Goal: Task Accomplishment & Management: Use online tool/utility

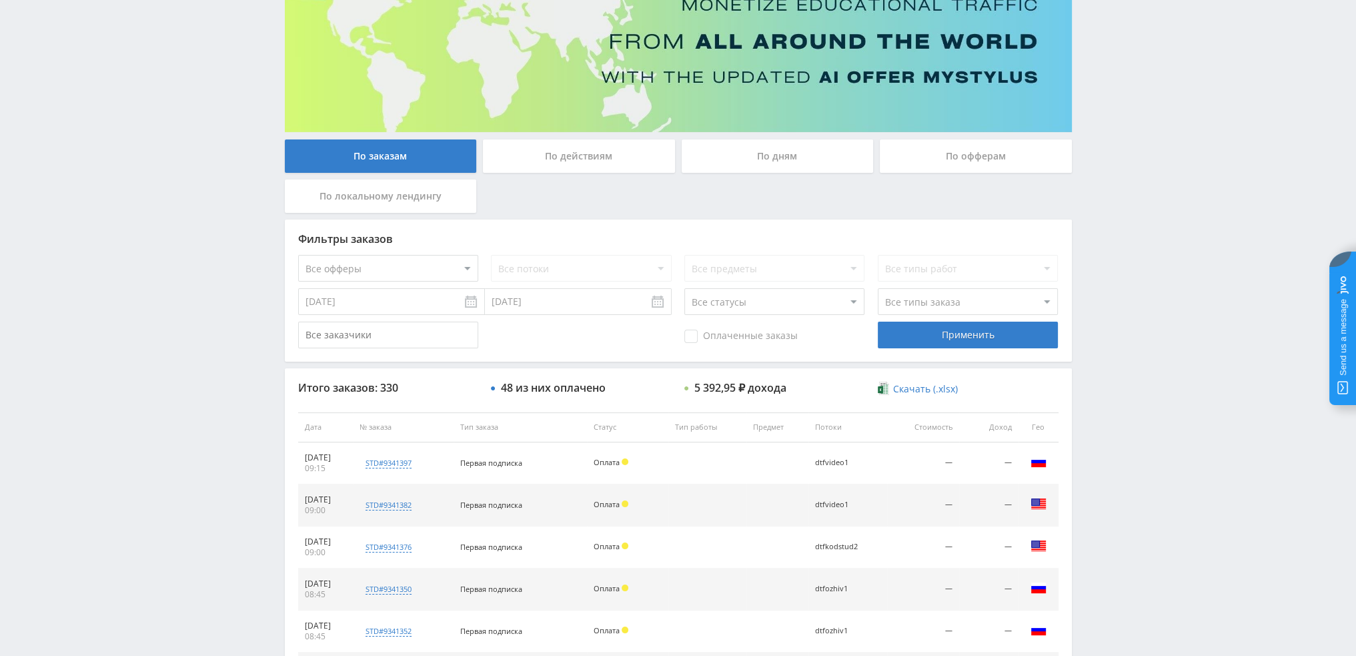
scroll to position [128, 0]
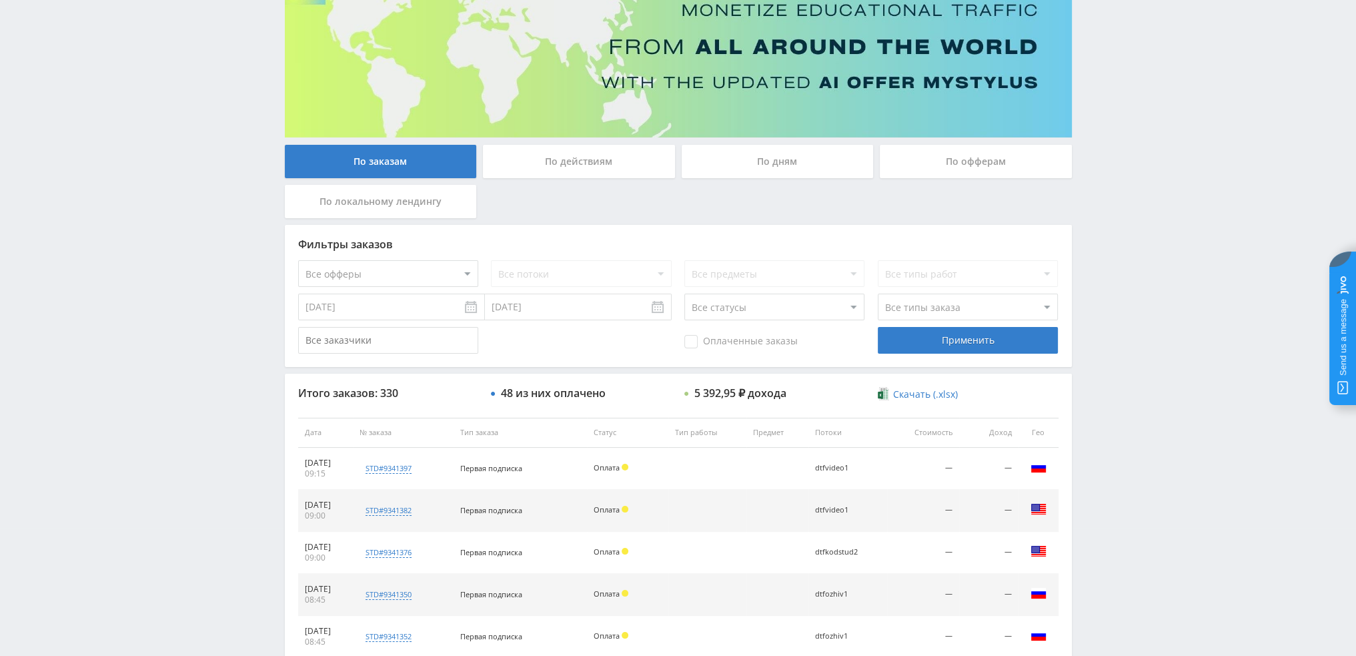
click at [758, 169] on div "По дням" at bounding box center [778, 161] width 192 height 33
click at [0, 0] on input "По дням" at bounding box center [0, 0] width 0 height 0
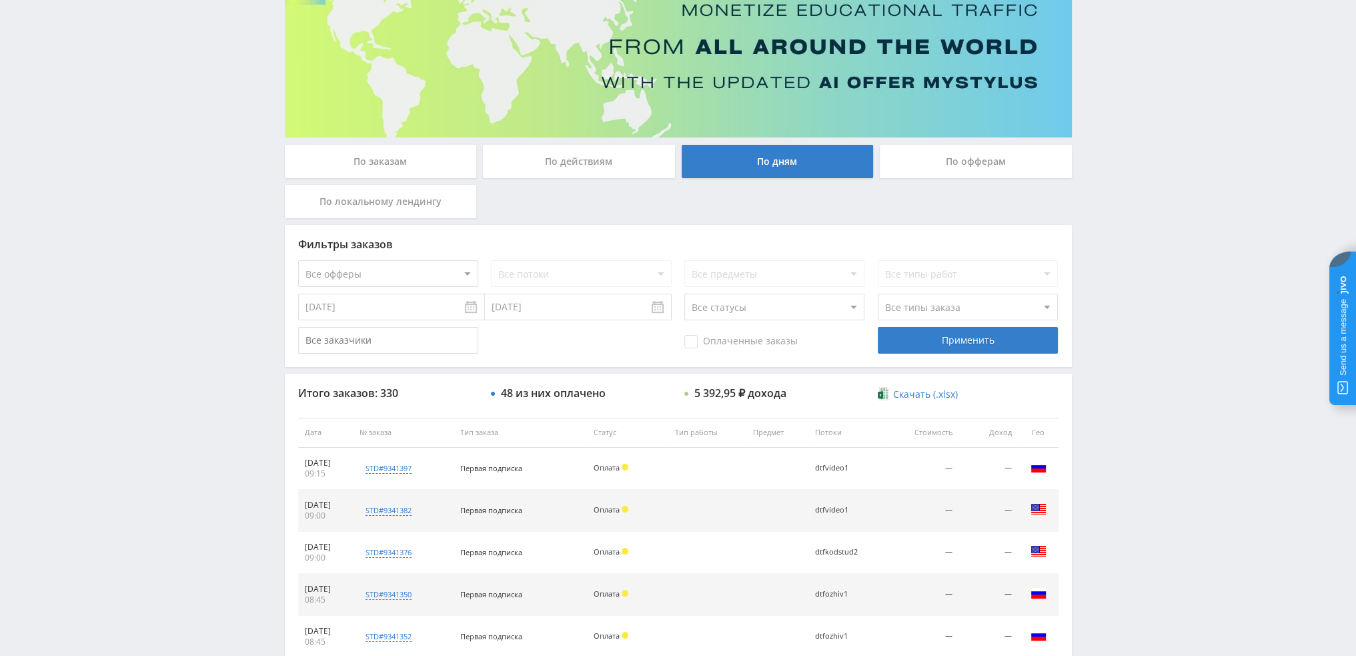
scroll to position [0, 0]
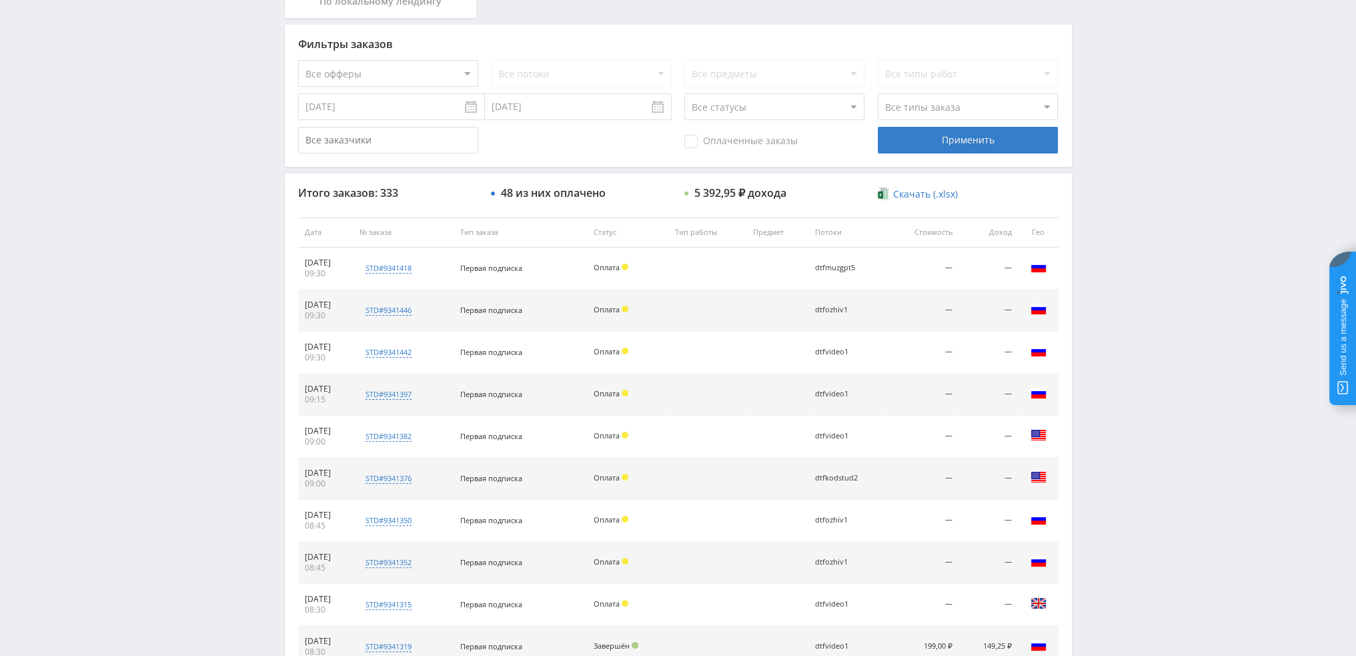
scroll to position [462, 0]
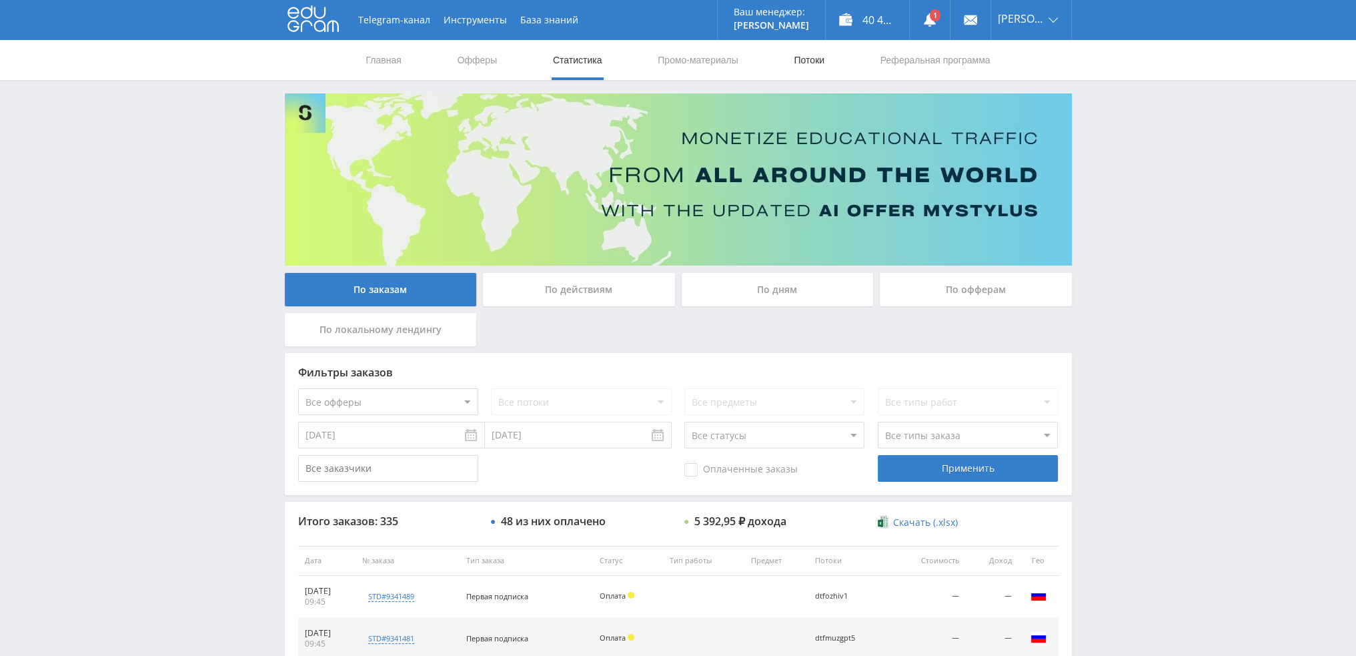
click at [802, 55] on link "Потоки" at bounding box center [808, 60] width 33 height 40
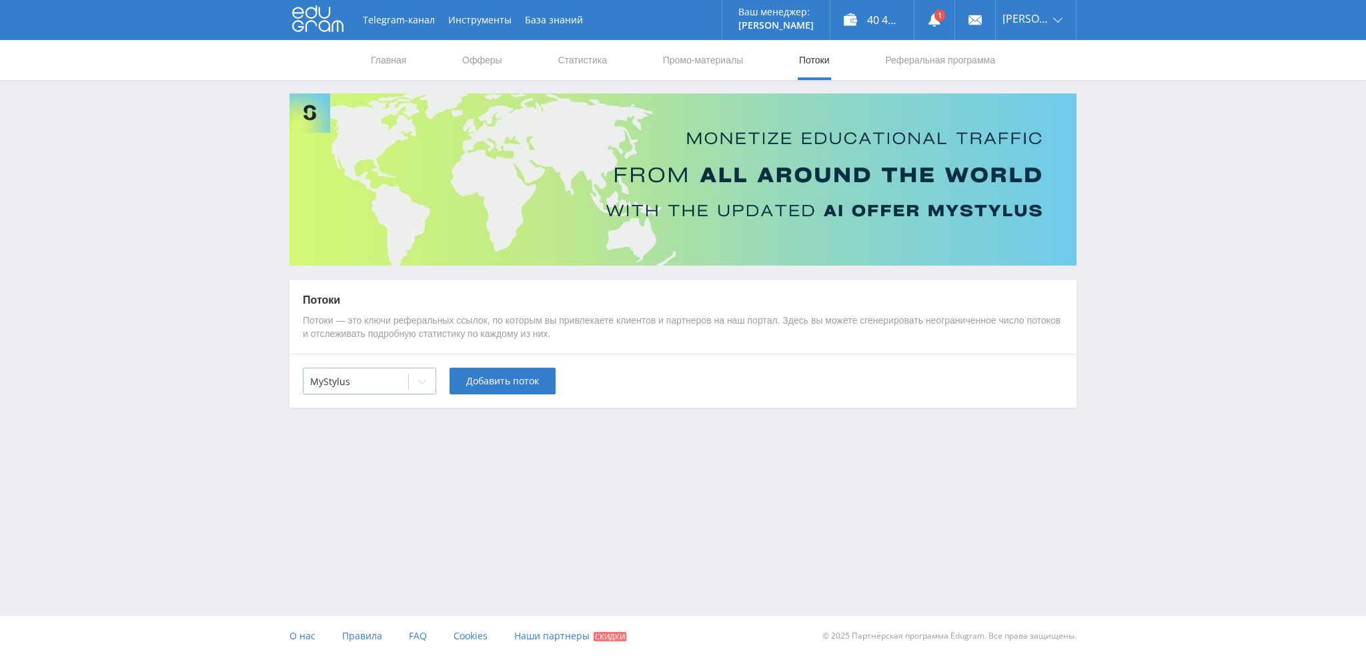
click at [412, 380] on div at bounding box center [422, 381] width 27 height 27
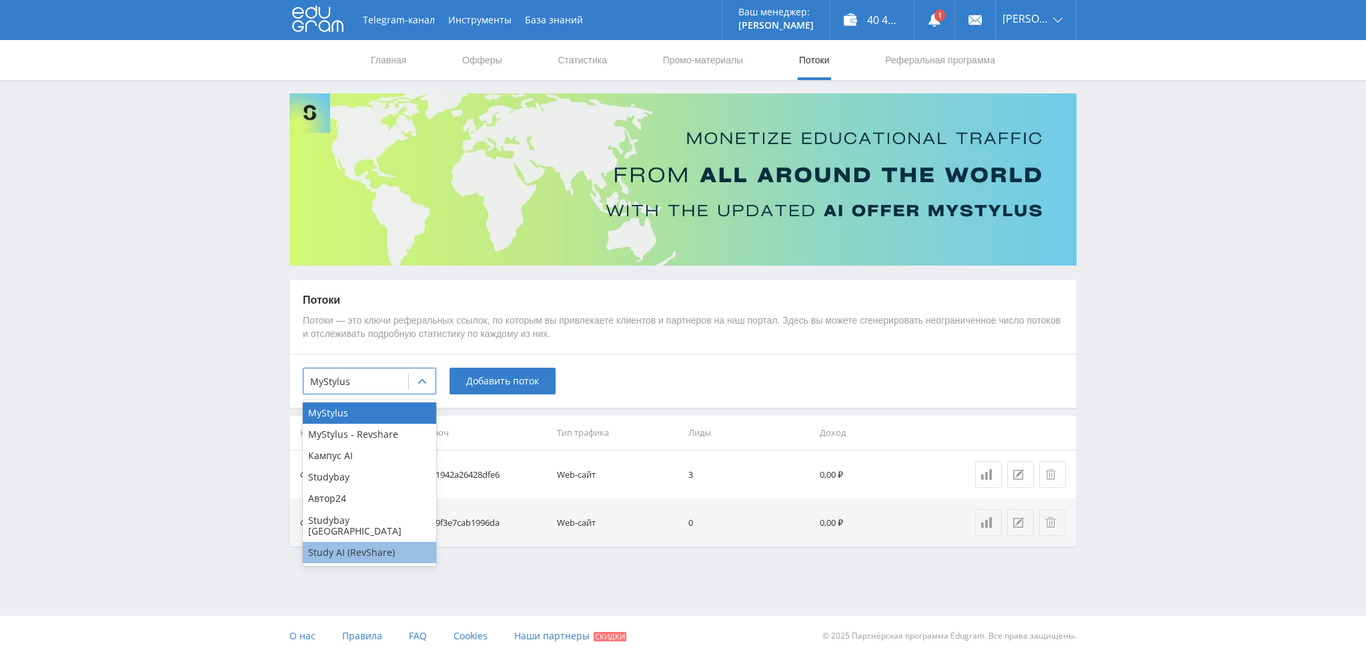
click at [357, 542] on div "Study AI (RevShare)" at bounding box center [369, 552] width 133 height 21
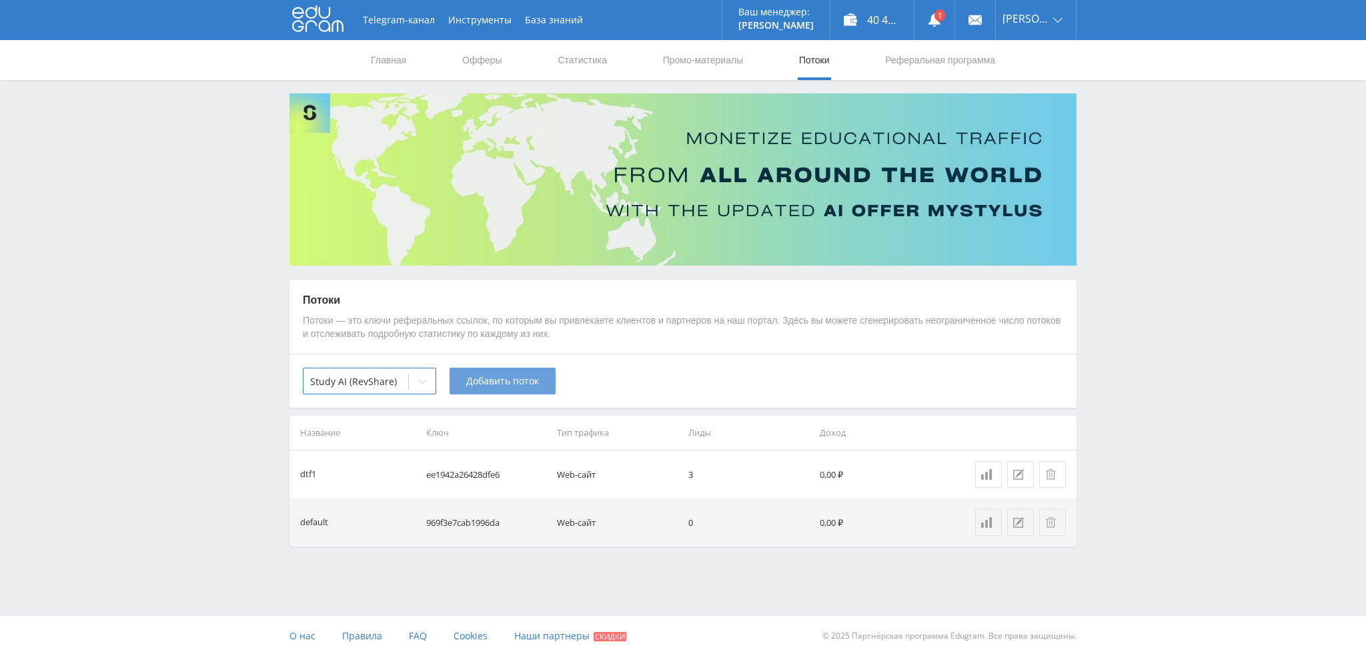
click at [497, 383] on span "Добавить поток" at bounding box center [502, 380] width 73 height 11
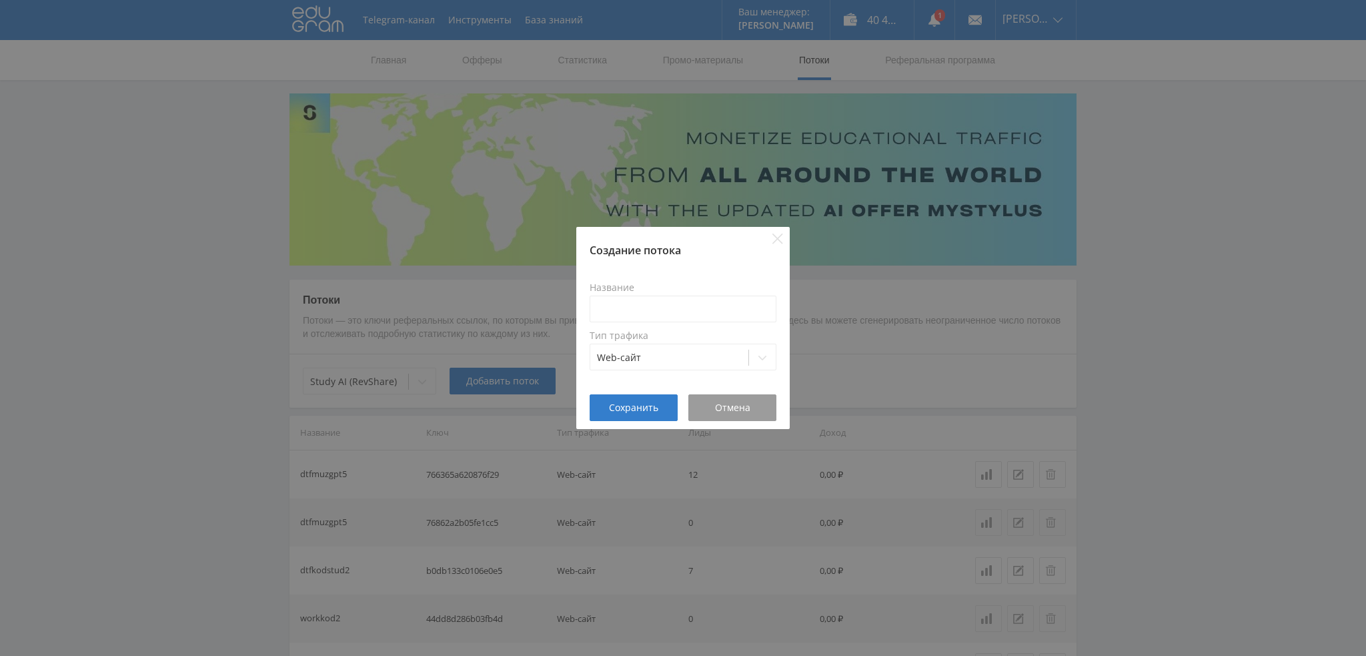
click at [662, 293] on div "Название" at bounding box center [683, 302] width 187 height 40
click at [655, 312] on input at bounding box center [683, 308] width 187 height 27
type input "tenvideo2"
click at [640, 406] on span "Сохранить" at bounding box center [633, 407] width 49 height 11
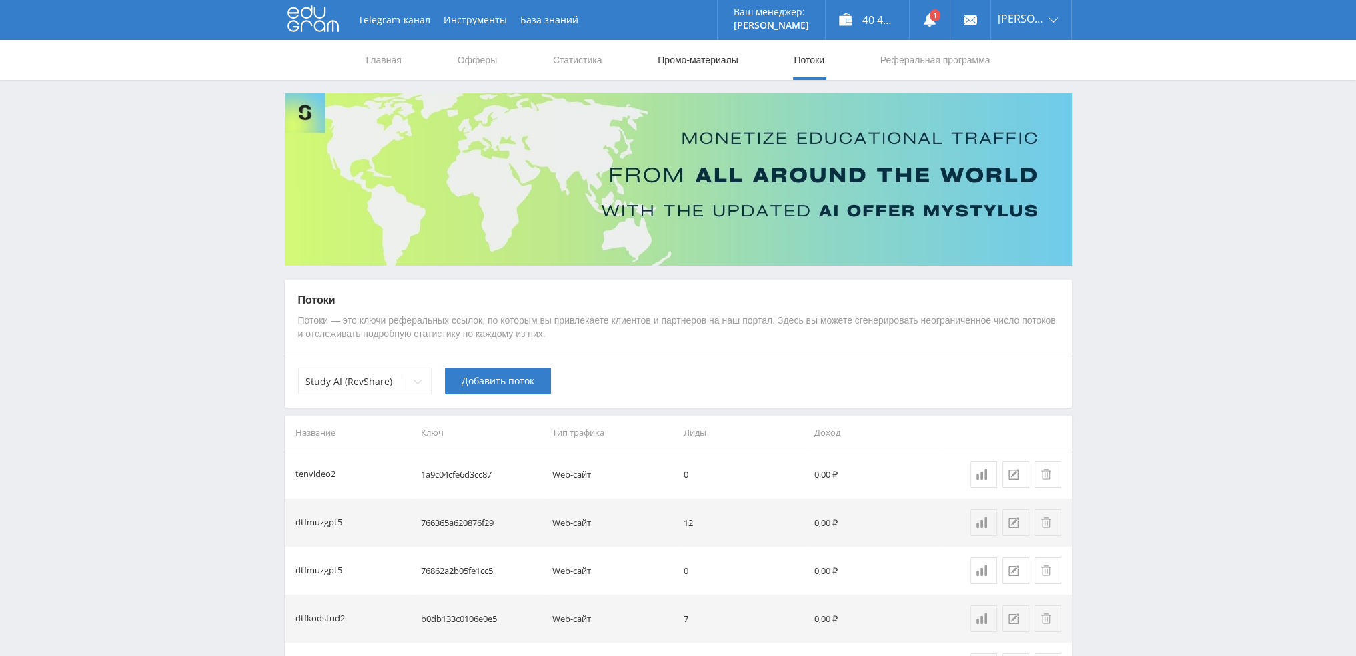
click at [662, 63] on link "Промо-материалы" at bounding box center [697, 60] width 83 height 40
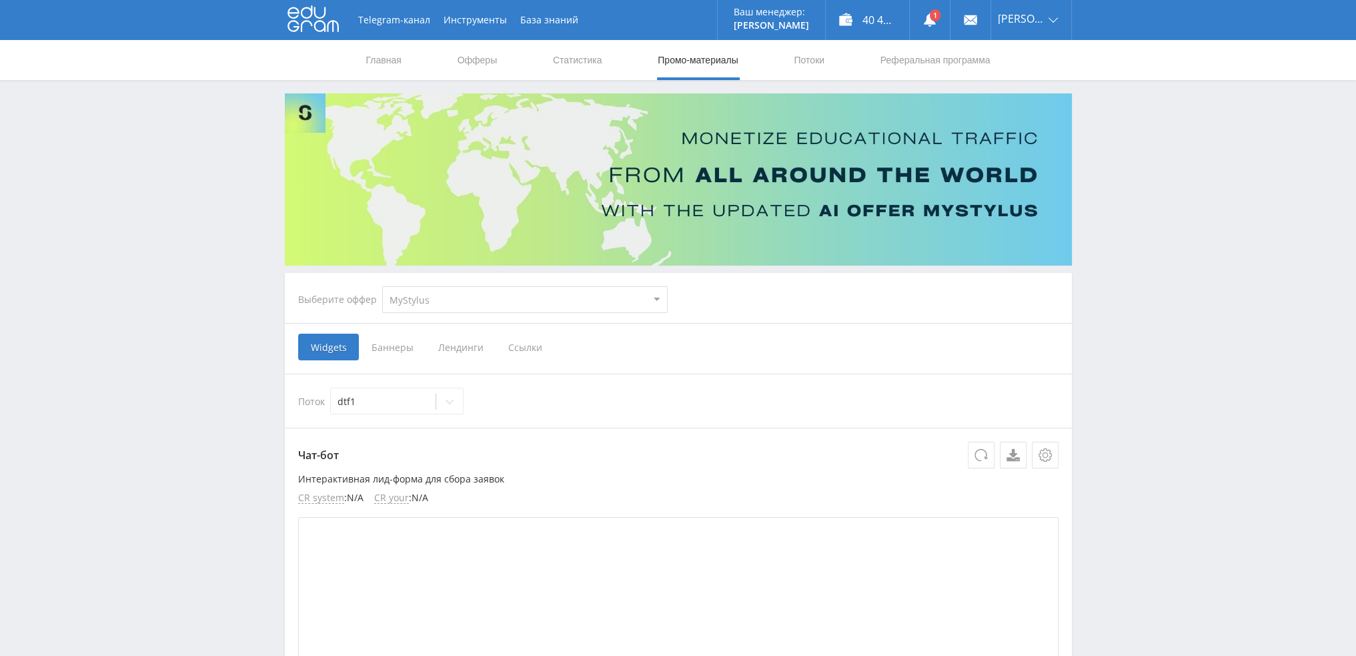
drag, startPoint x: 448, startPoint y: 298, endPoint x: 443, endPoint y: 311, distance: 14.4
click at [448, 298] on select "MyStylus MyStylus - Revshare Кампус AI Studybay Автор24 Studybay Brazil Study A…" at bounding box center [524, 299] width 285 height 27
select select "376"
click at [382, 286] on select "MyStylus MyStylus - Revshare Кампус AI Studybay Автор24 Studybay Brazil Study A…" at bounding box center [524, 299] width 285 height 27
select select "376"
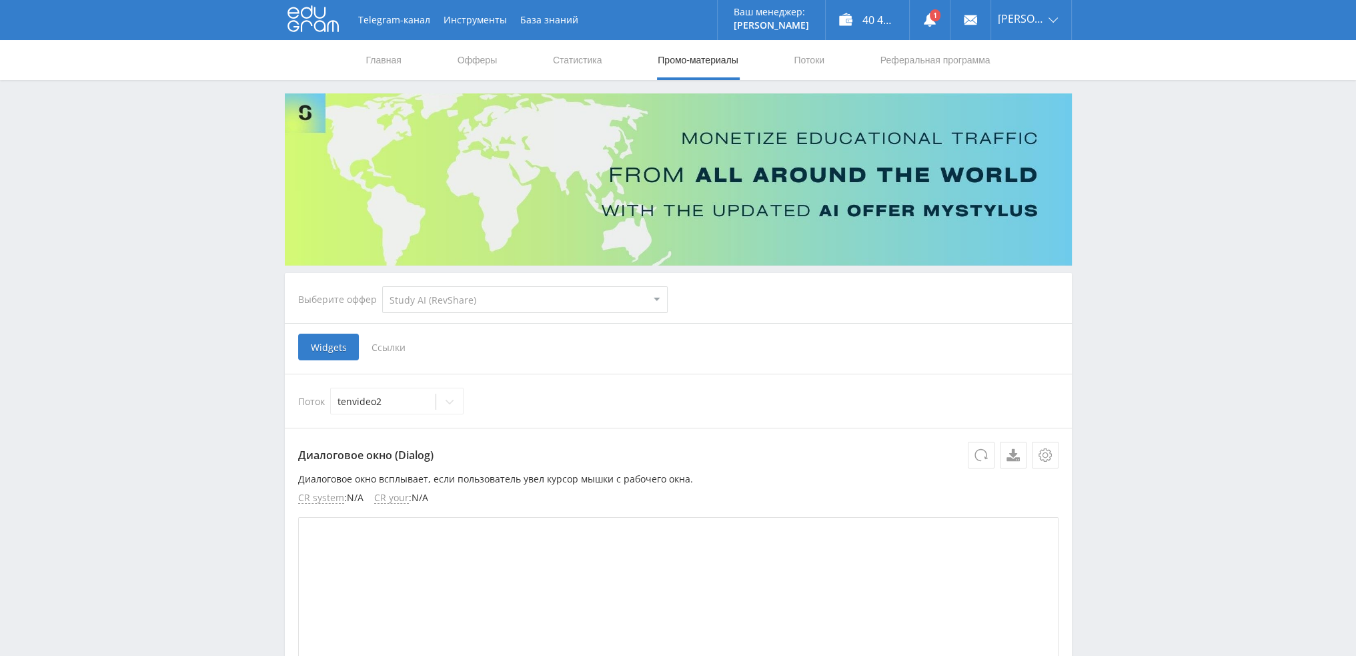
click at [381, 350] on span "Ссылки" at bounding box center [388, 346] width 59 height 27
click at [0, 0] on input "Ссылки" at bounding box center [0, 0] width 0 height 0
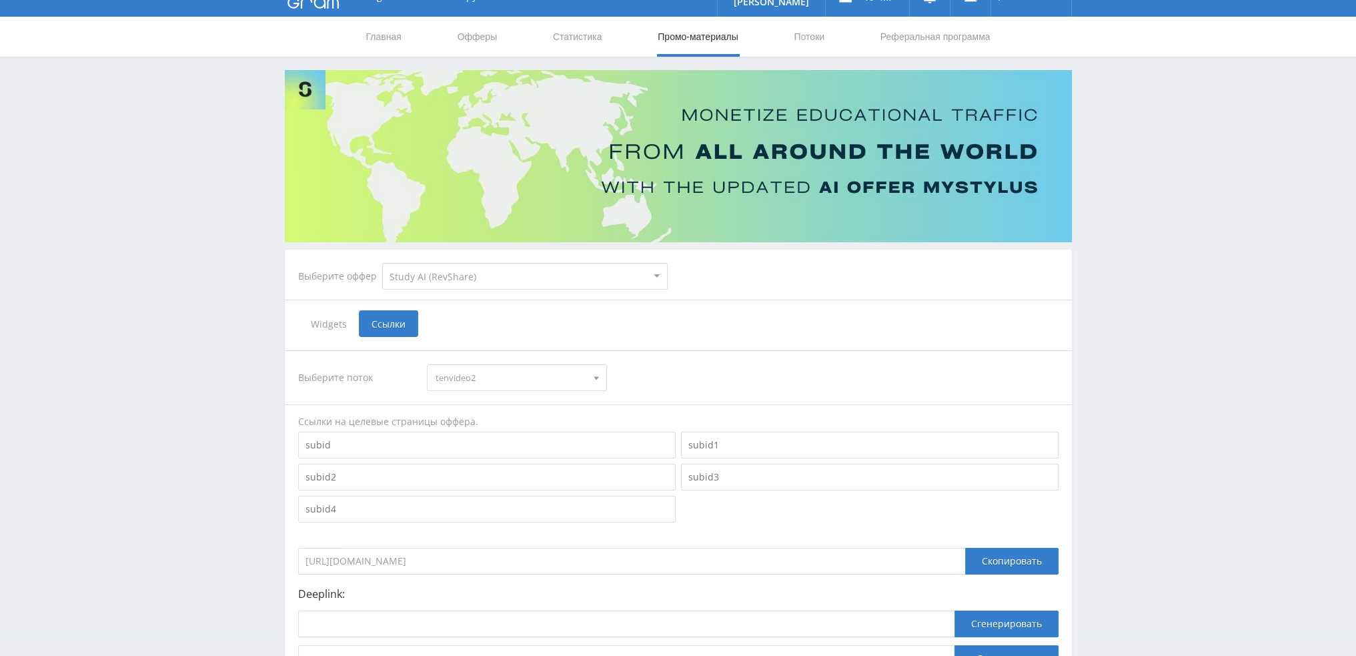
scroll to position [145, 0]
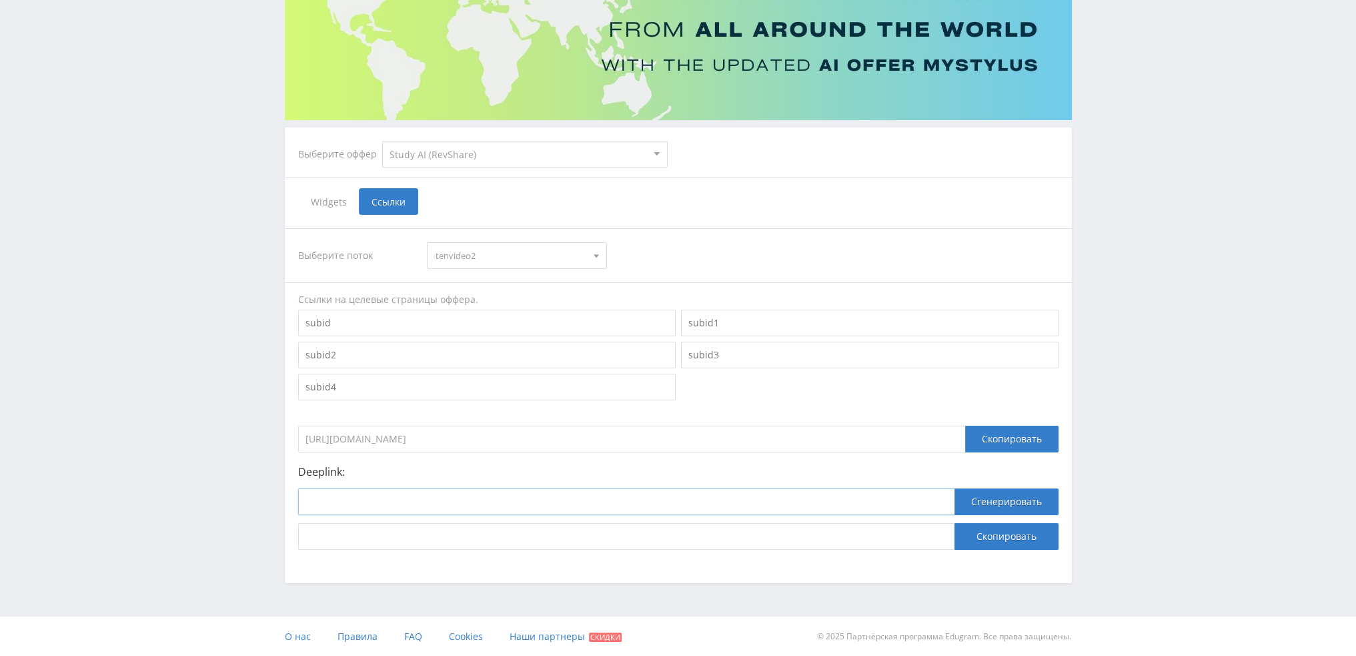
click at [508, 512] on input at bounding box center [626, 501] width 656 height 27
paste input "https://study24.ai/chat/videogen"
type input "https://study24.ai/chat/videogen"
click at [1006, 503] on button "Сгенерировать" at bounding box center [1006, 501] width 104 height 27
click at [998, 535] on button "Скопировать" at bounding box center [1006, 536] width 104 height 27
